Goal: Task Accomplishment & Management: Use online tool/utility

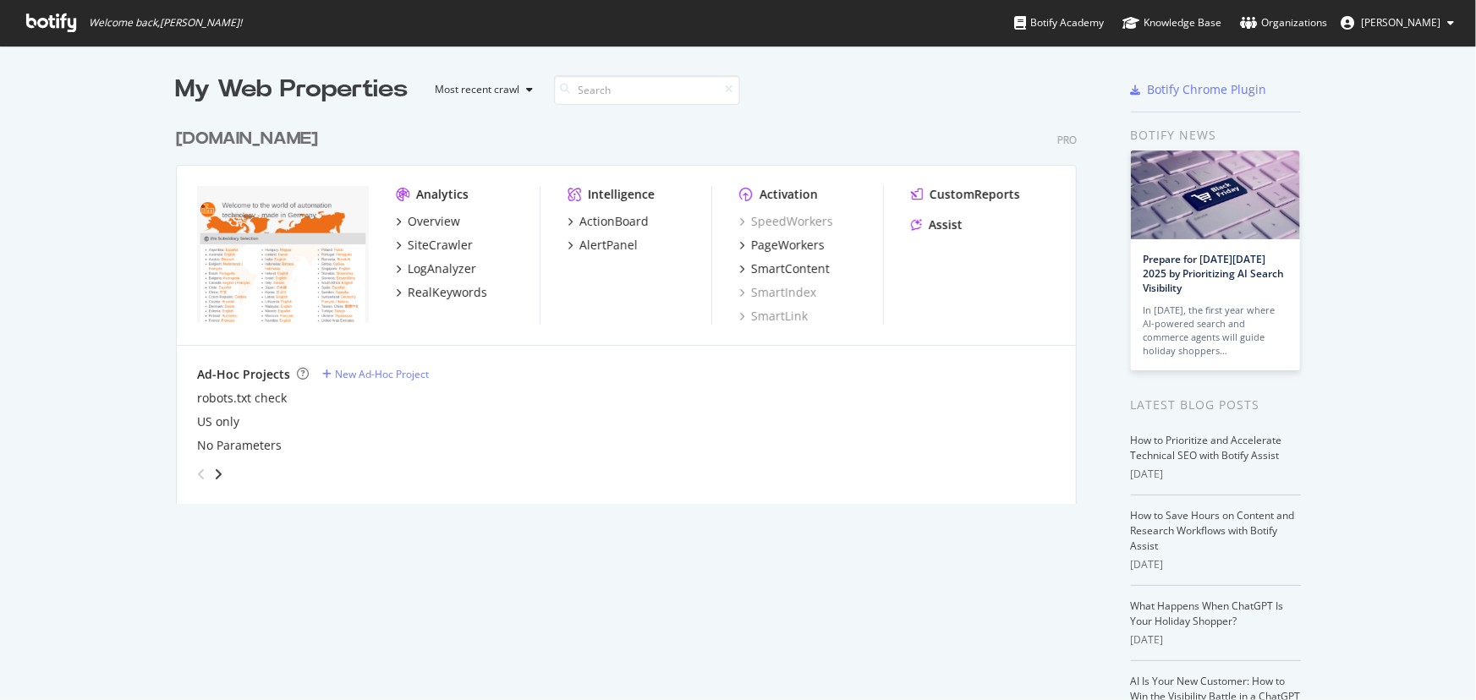
scroll to position [689, 1453]
click at [584, 250] on div "AlertPanel" at bounding box center [608, 245] width 58 height 17
click at [772, 247] on div "PageWorkers" at bounding box center [788, 245] width 74 height 17
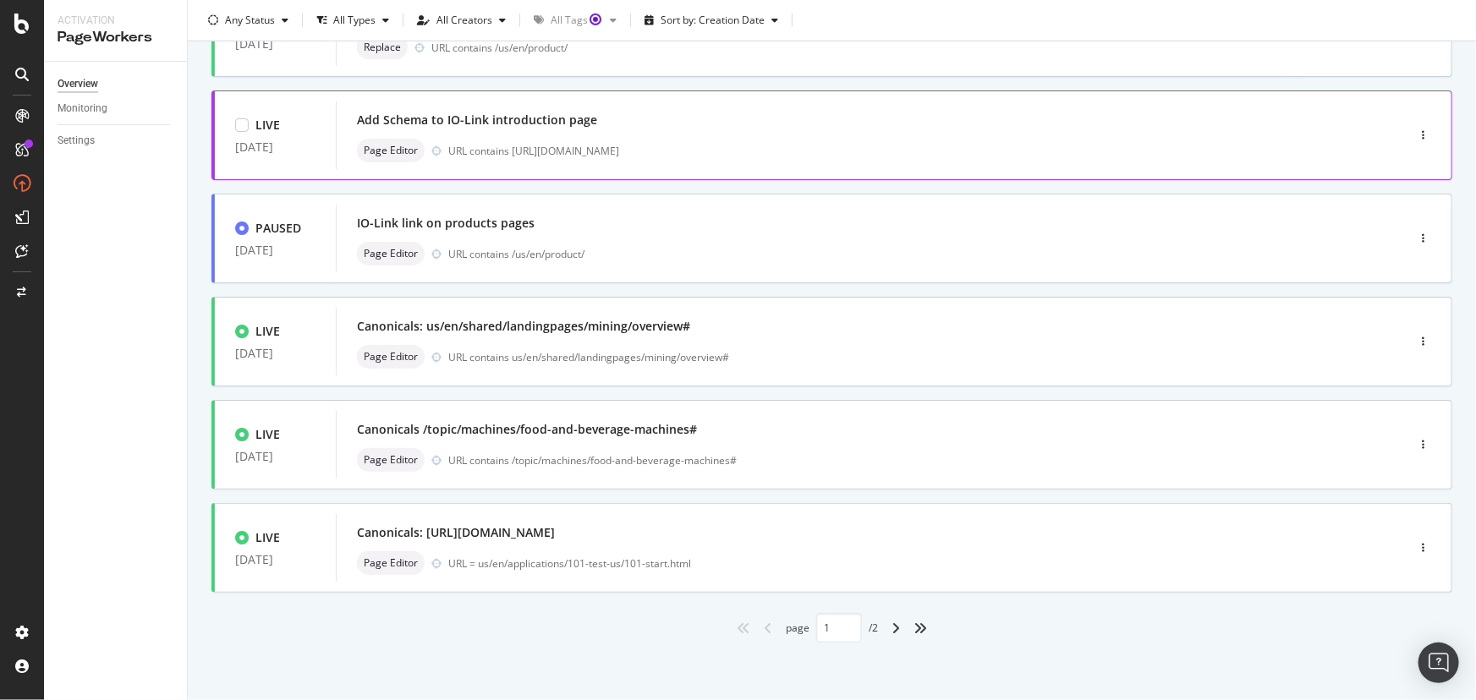
scroll to position [580, 0]
click at [885, 631] on div "angle-right" at bounding box center [896, 627] width 22 height 27
type input "2"
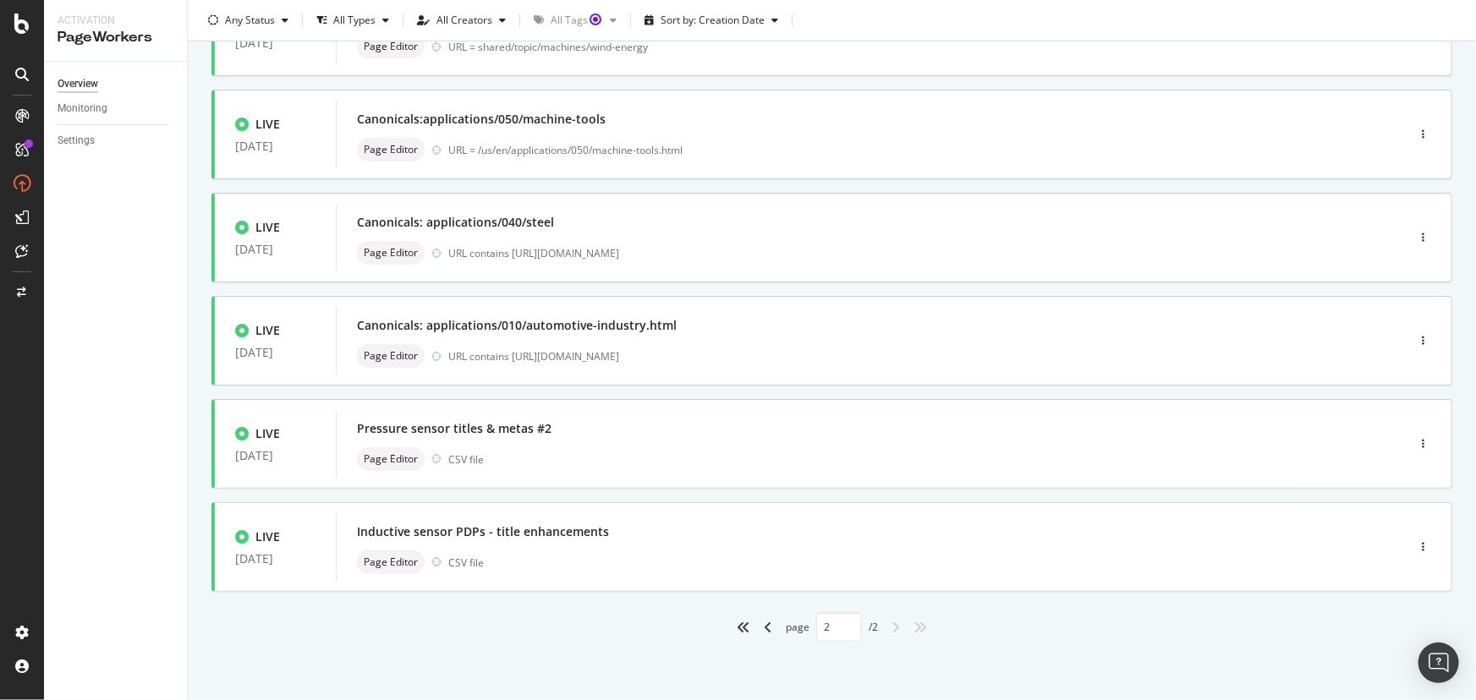
scroll to position [0, 0]
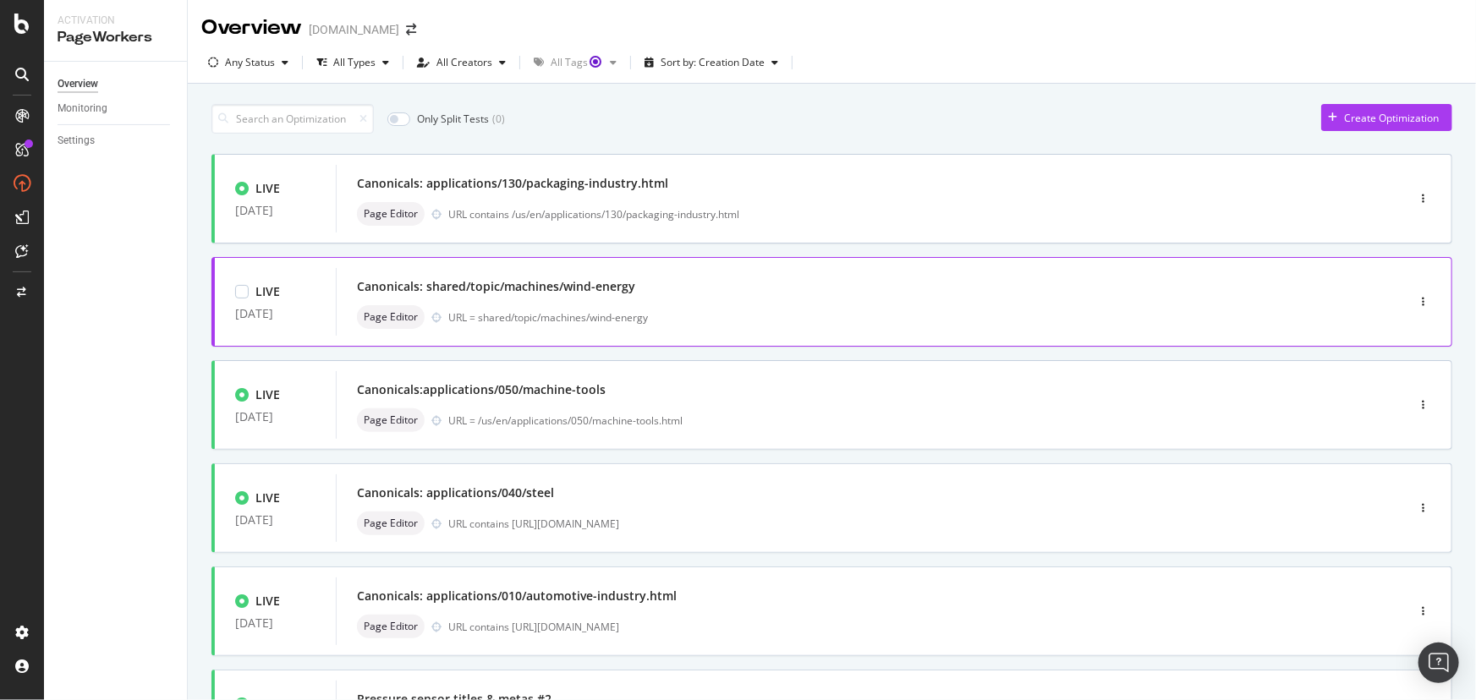
click at [605, 293] on div "Canonicals: shared/topic/machines/wind-energy" at bounding box center [496, 286] width 278 height 17
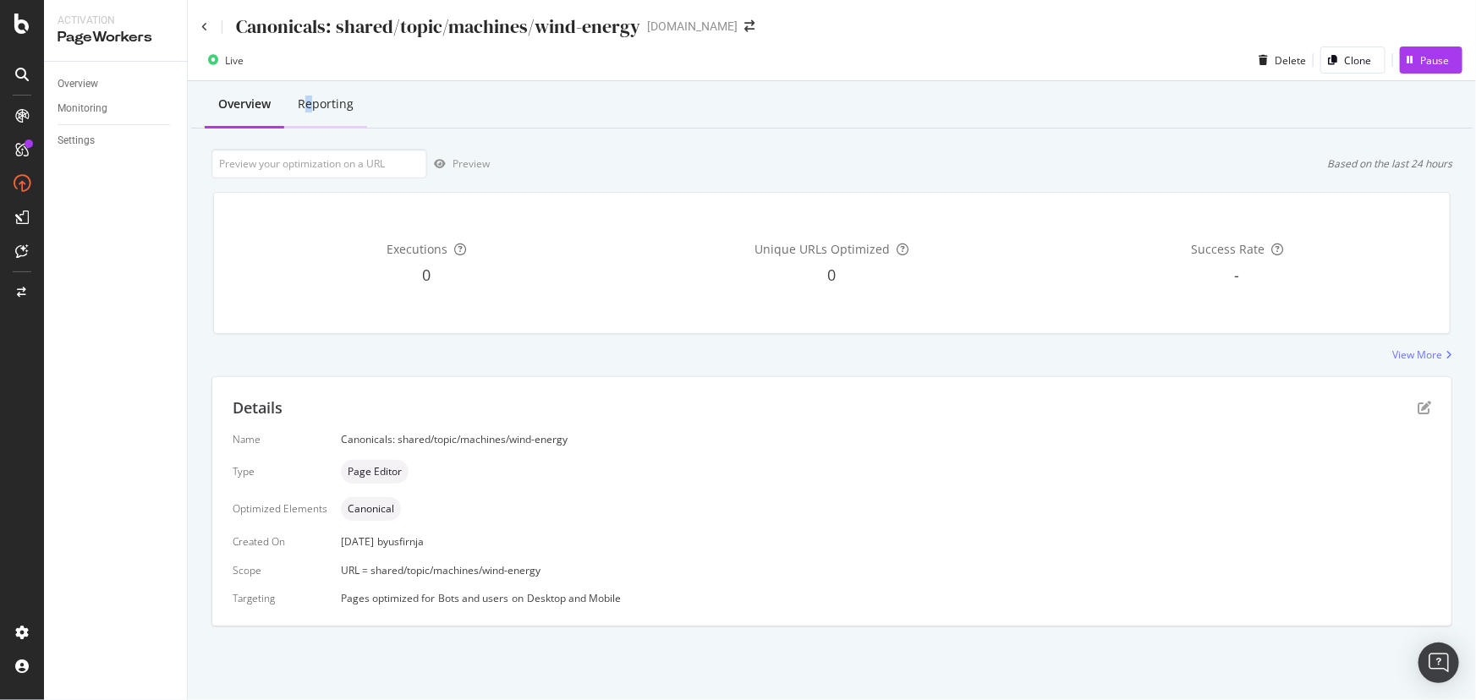
click at [308, 108] on div "Reporting" at bounding box center [326, 104] width 56 height 17
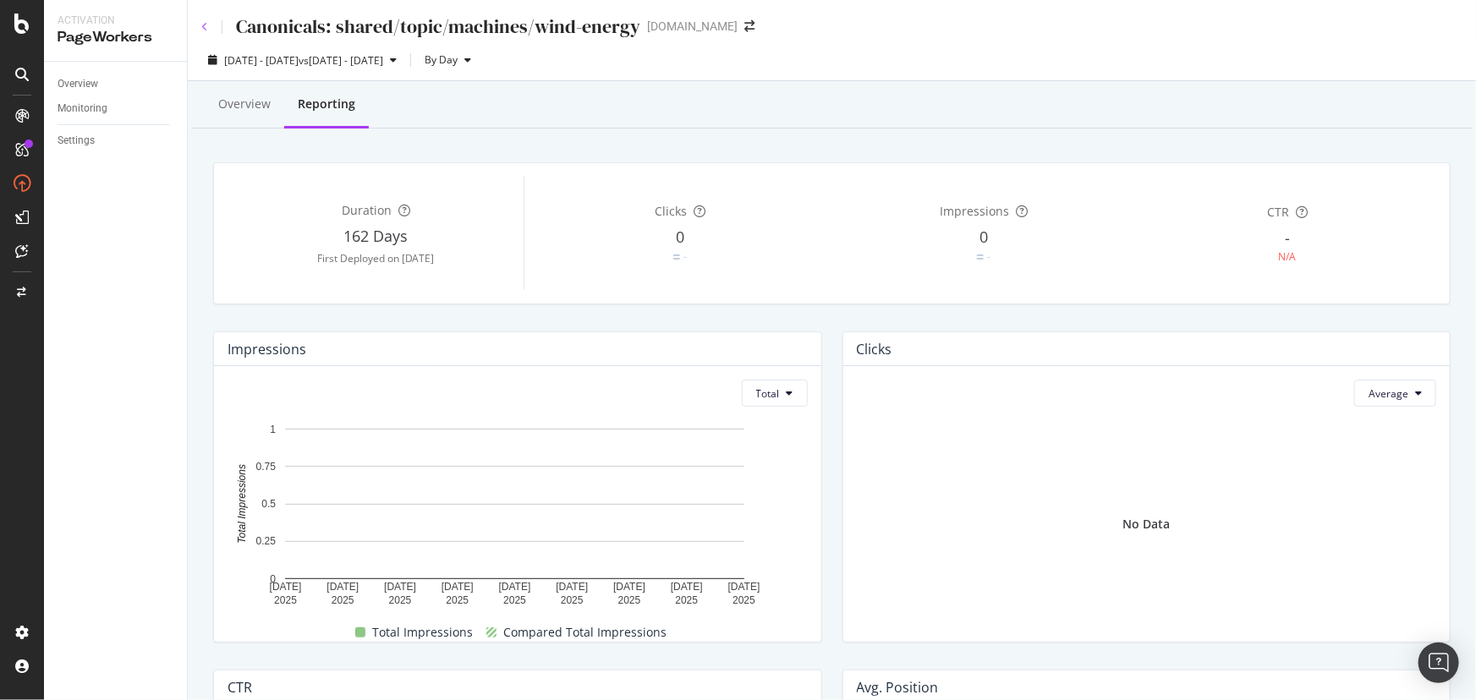
click at [202, 28] on icon at bounding box center [204, 27] width 7 height 10
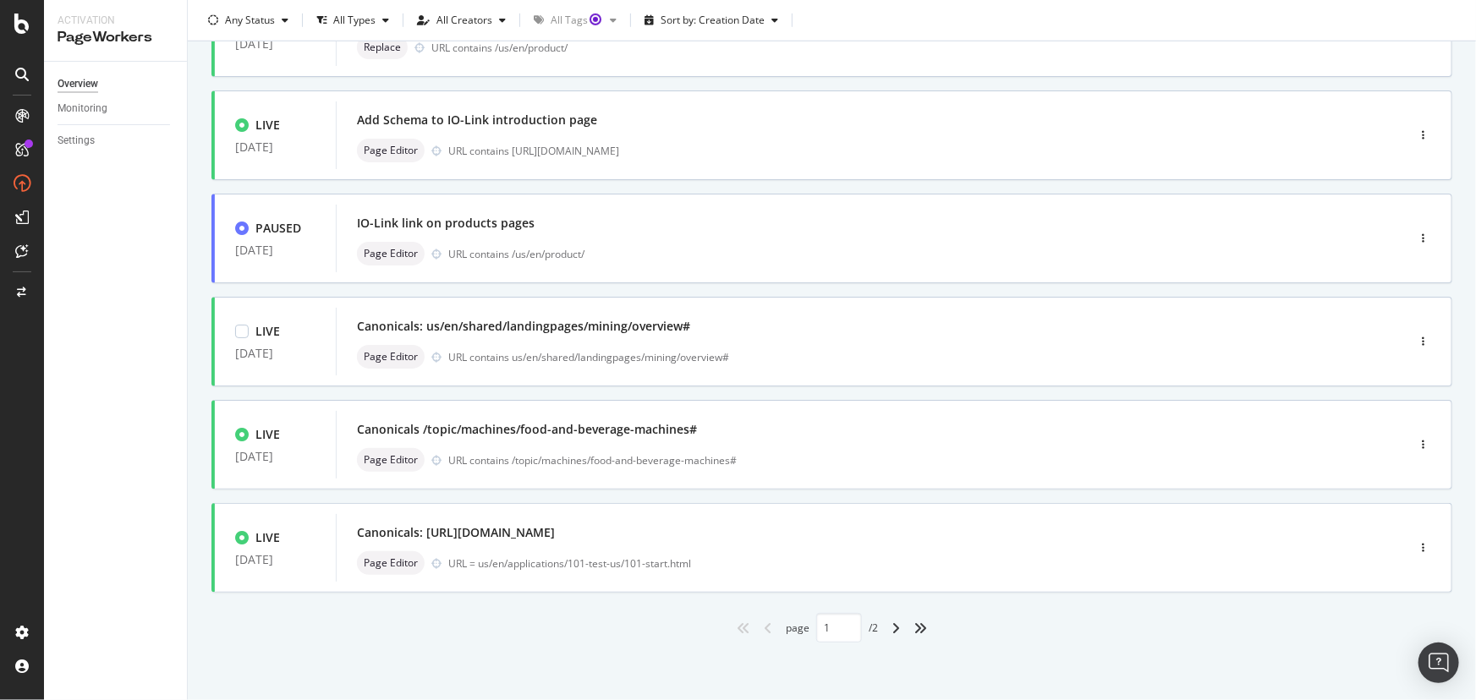
scroll to position [580, 0]
click at [892, 624] on icon "angle-right" at bounding box center [896, 628] width 8 height 14
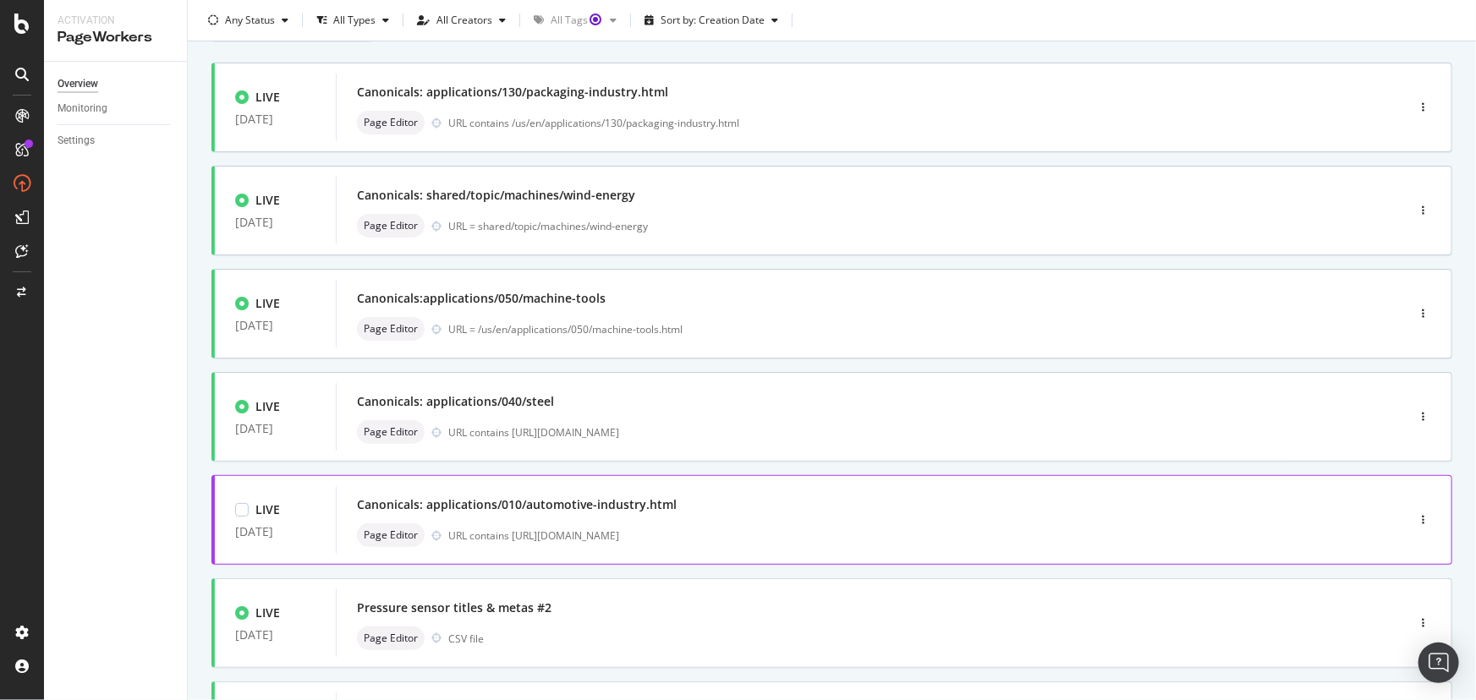
scroll to position [271, 0]
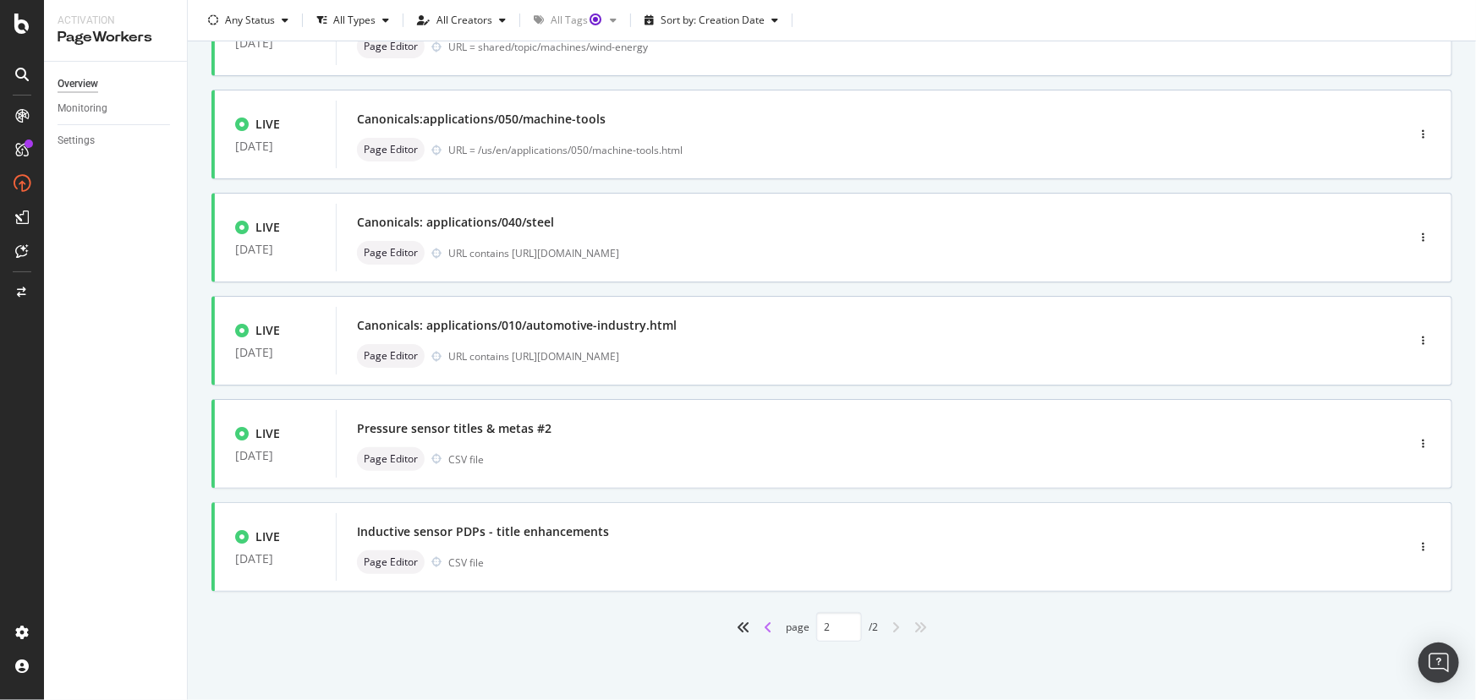
click at [765, 629] on icon "angle-left" at bounding box center [768, 628] width 8 height 14
type input "1"
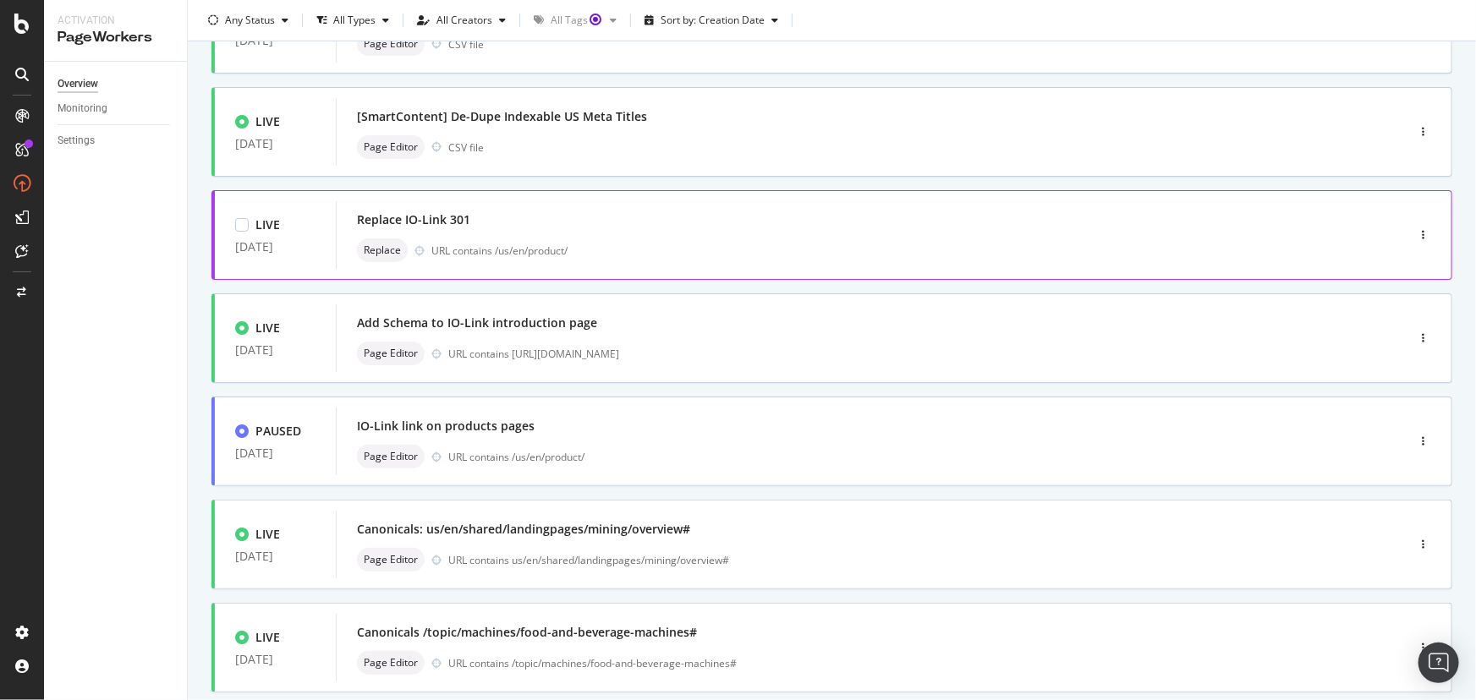
scroll to position [349, 0]
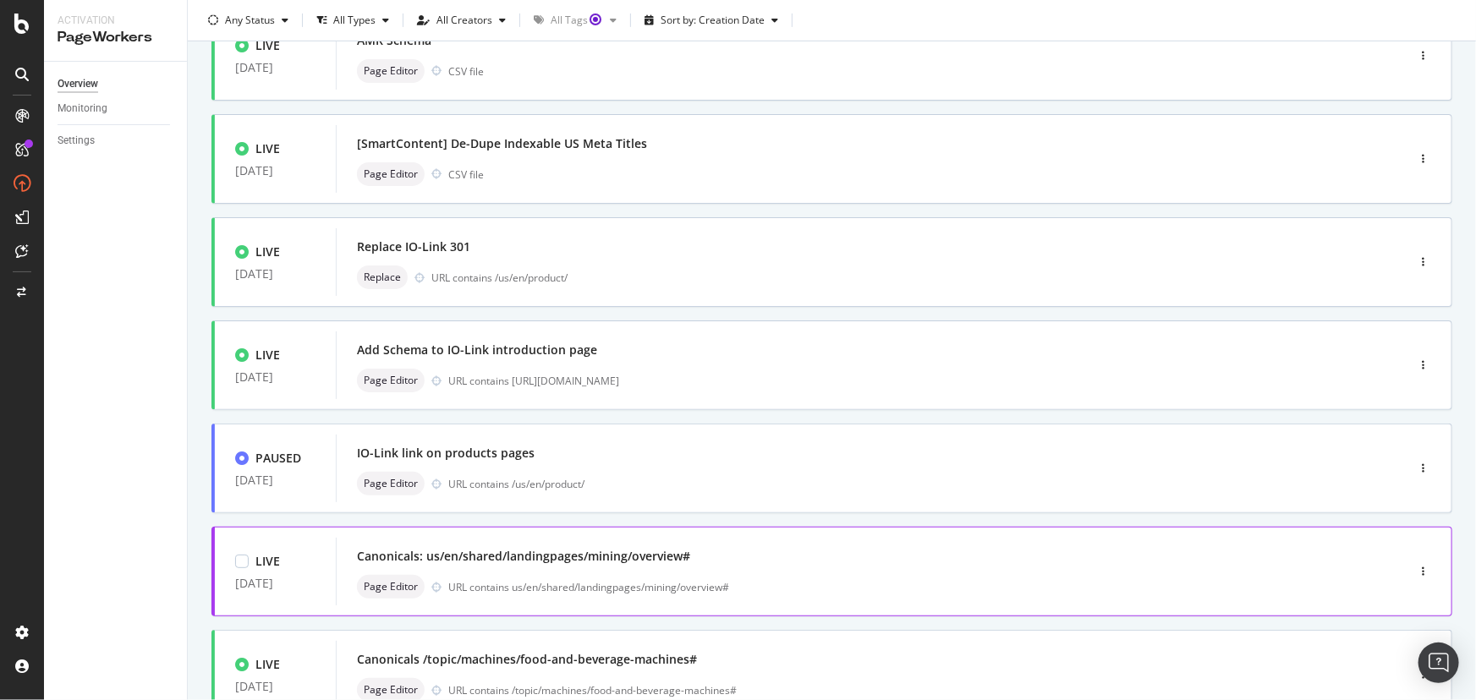
click at [771, 569] on div "Canonicals: us/en/shared/landingpages/mining/overview# Page Editor URL contains…" at bounding box center [845, 572] width 977 height 54
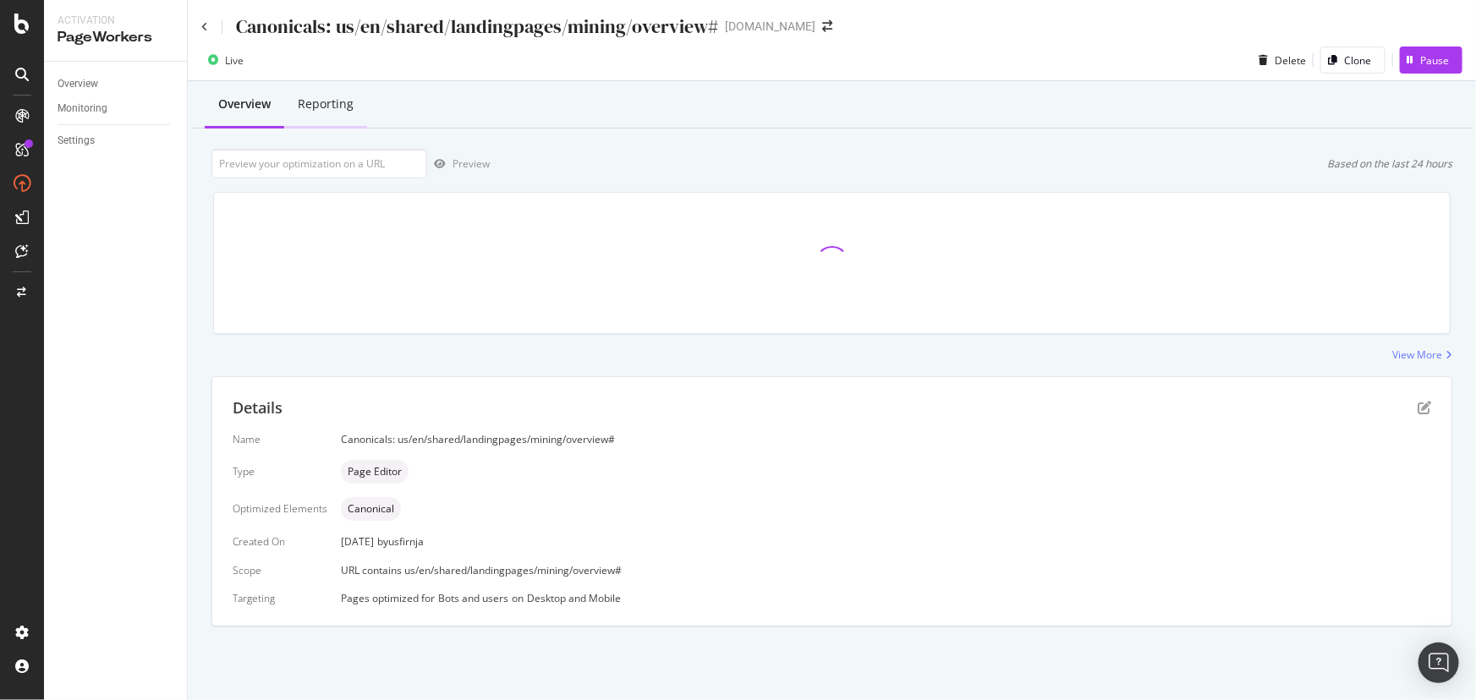
click at [341, 105] on div "Reporting" at bounding box center [326, 104] width 56 height 17
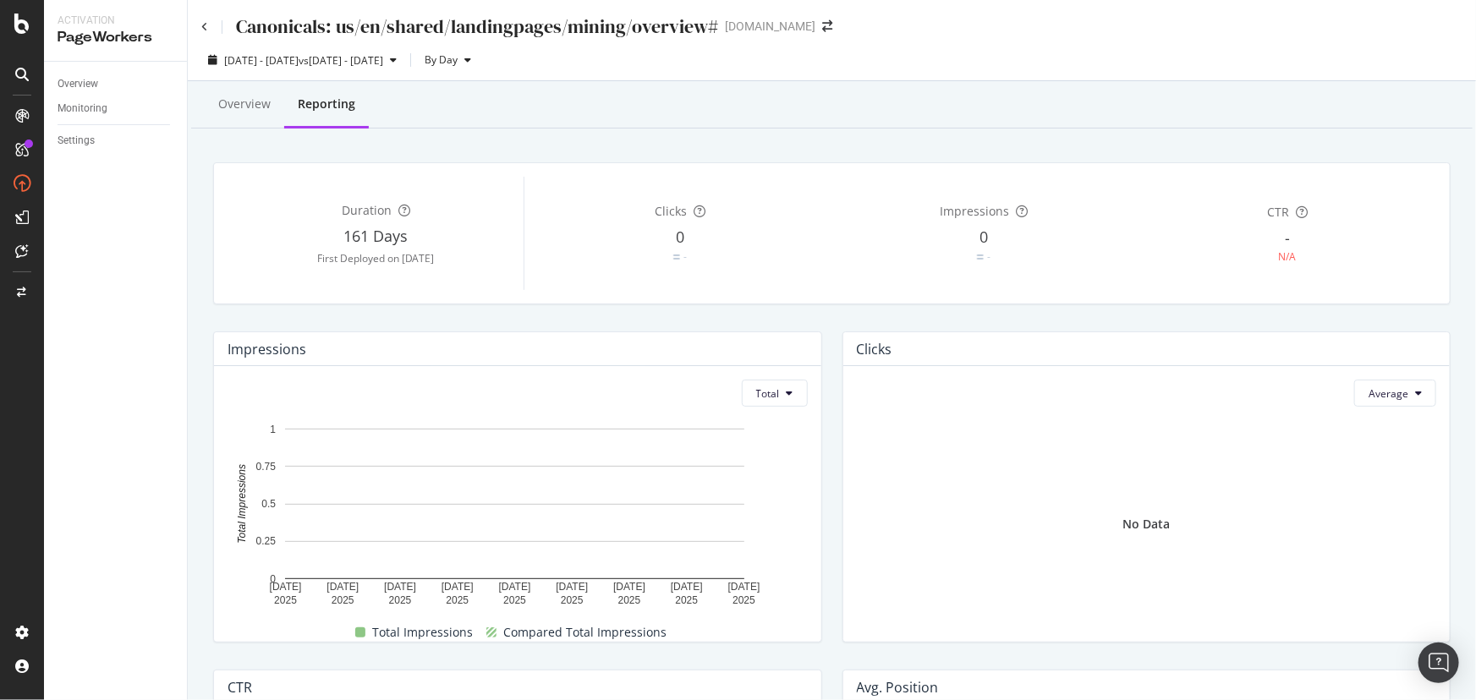
click at [199, 30] on div "Canonicals: us/en/shared/landingpages/mining/overview# [DOMAIN_NAME]" at bounding box center [832, 20] width 1288 height 40
click at [208, 30] on div "Canonicals: us/en/shared/landingpages/mining/overview#" at bounding box center [459, 27] width 517 height 26
click at [206, 22] on icon at bounding box center [204, 27] width 7 height 10
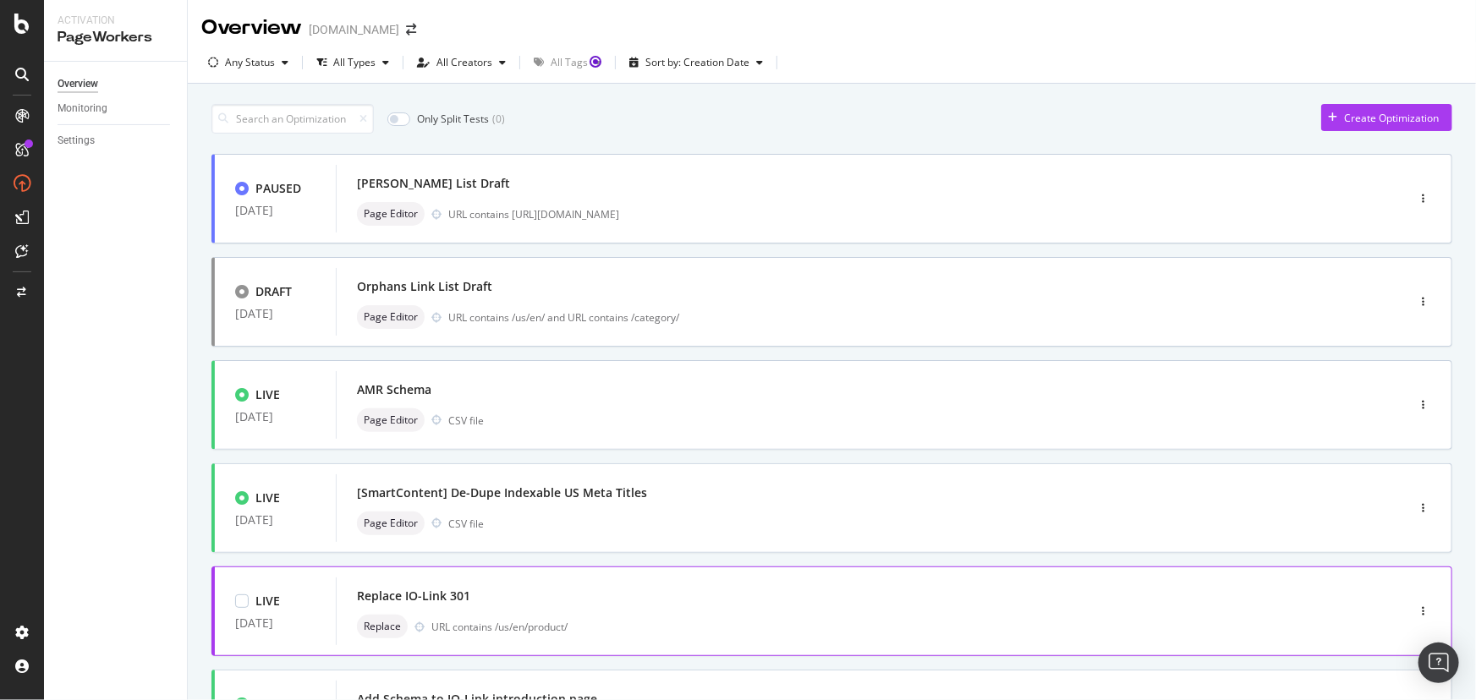
scroll to position [580, 0]
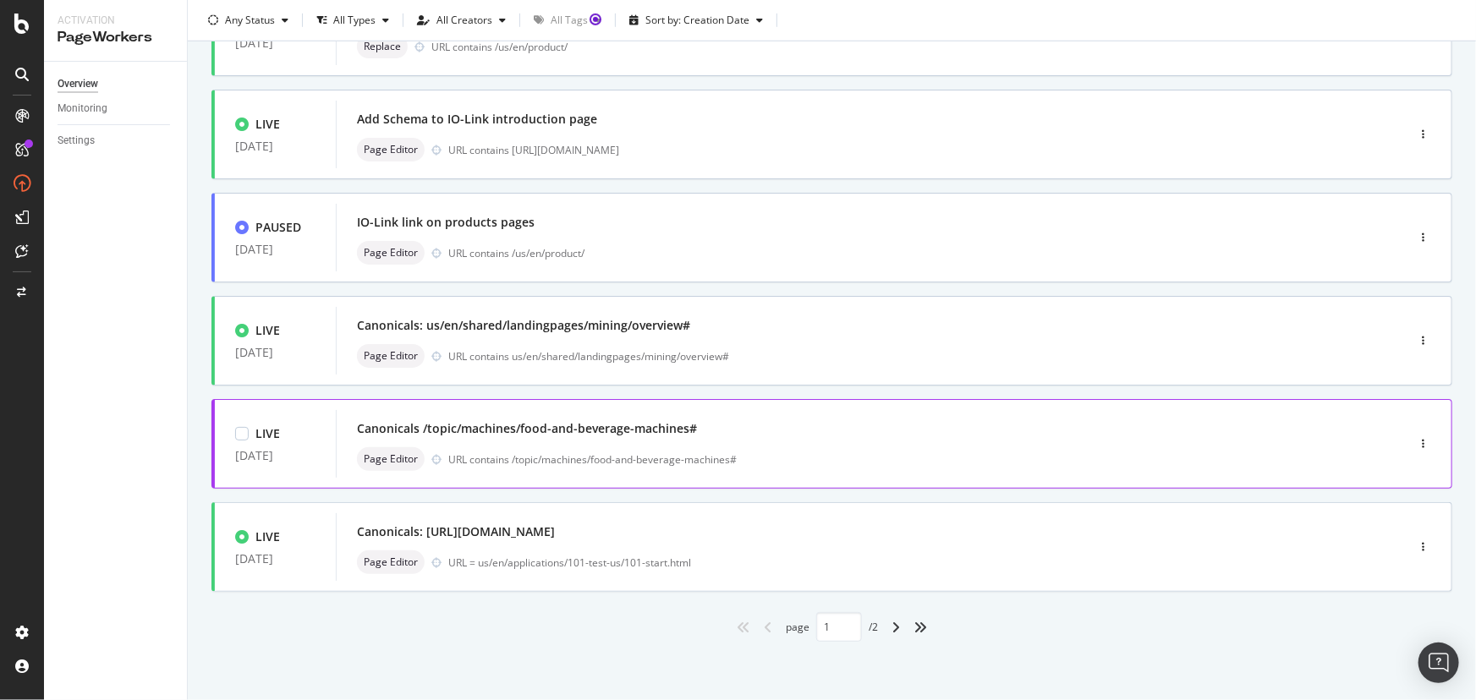
click at [497, 432] on div "Canonicals /topic/machines/food-and-beverage-machines#" at bounding box center [527, 428] width 340 height 17
